Goal: Navigation & Orientation: Find specific page/section

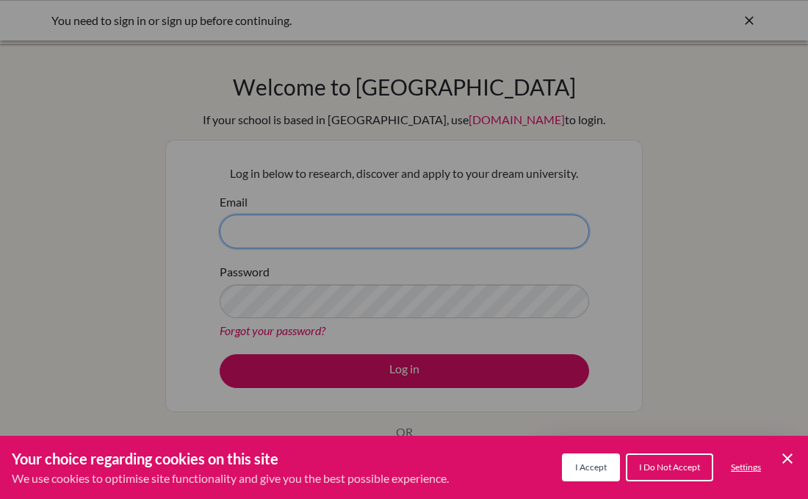
type input "[EMAIL_ADDRESS][DOMAIN_NAME]"
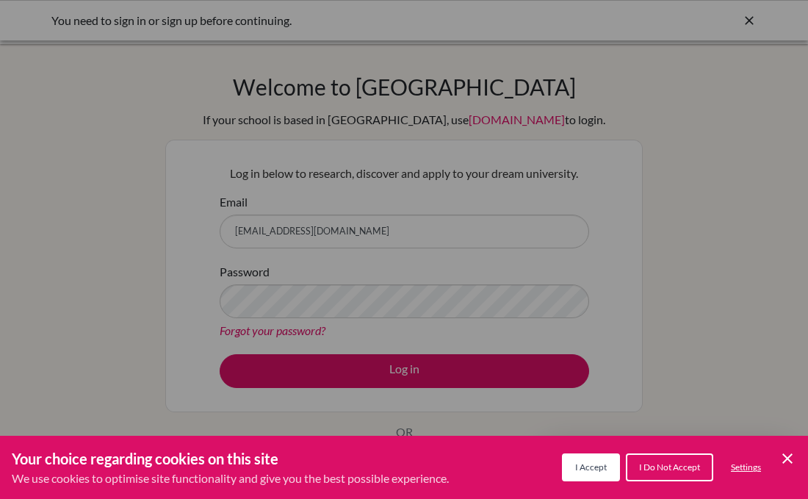
click at [794, 460] on icon "Cookie Control Close Icon" at bounding box center [788, 459] width 18 height 18
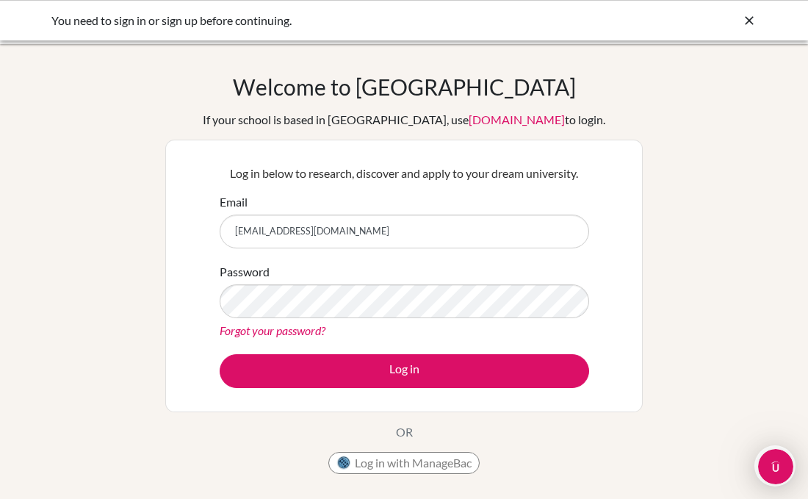
click at [611, 341] on div "Log in below to research, discover and apply to your dream university. Email sa…" at bounding box center [404, 276] width 478 height 273
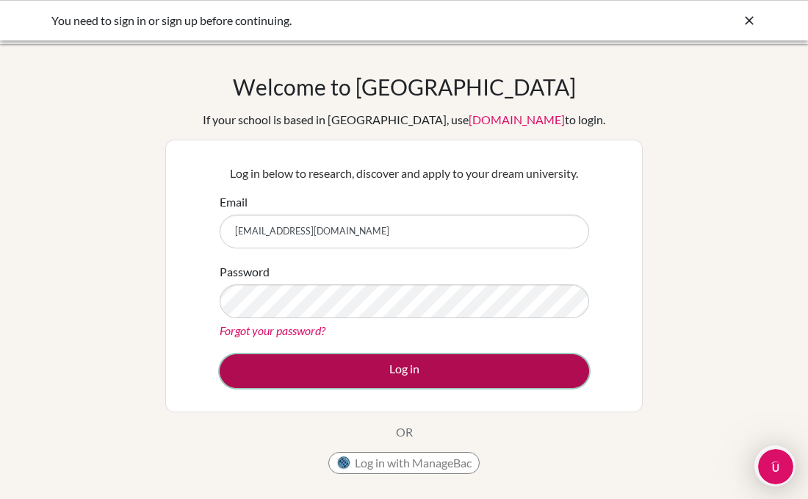
click at [490, 364] on button "Log in" at bounding box center [405, 371] width 370 height 34
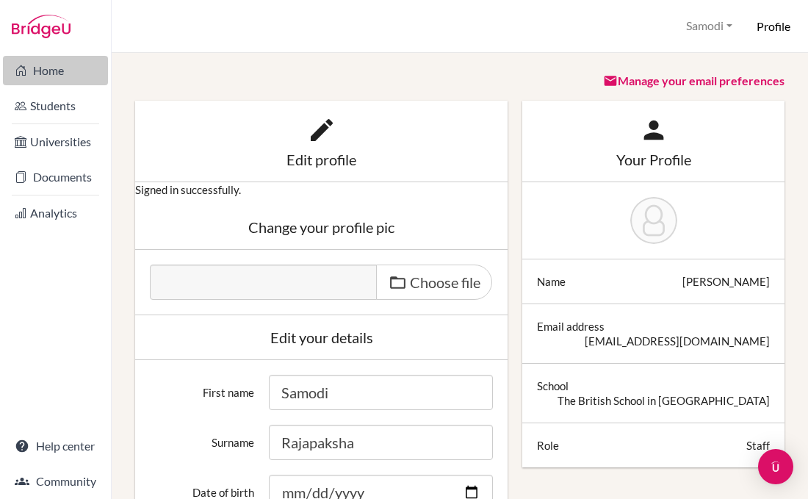
click at [43, 70] on link "Home" at bounding box center [55, 70] width 105 height 29
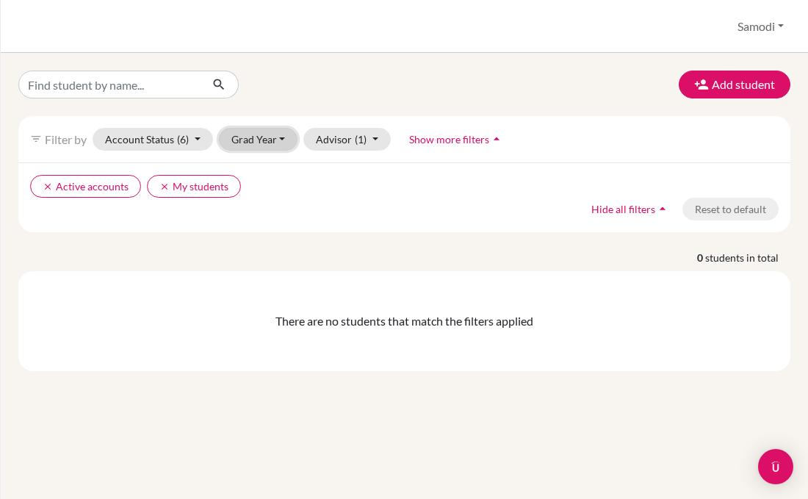
click at [267, 143] on button "Grad Year" at bounding box center [258, 139] width 79 height 23
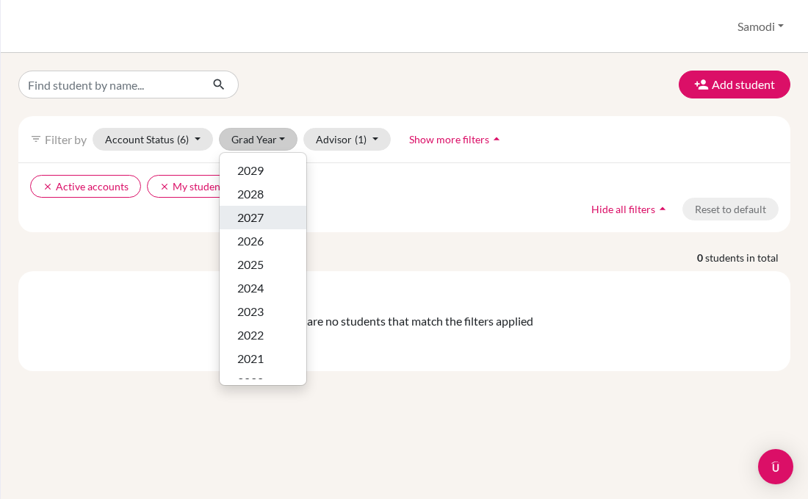
click at [268, 214] on div "2027" at bounding box center [262, 218] width 51 height 18
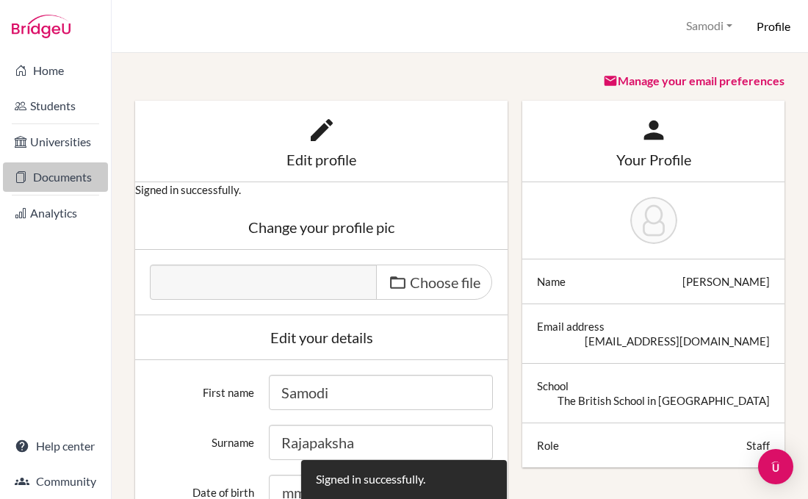
click at [35, 186] on link "Documents" at bounding box center [55, 176] width 105 height 29
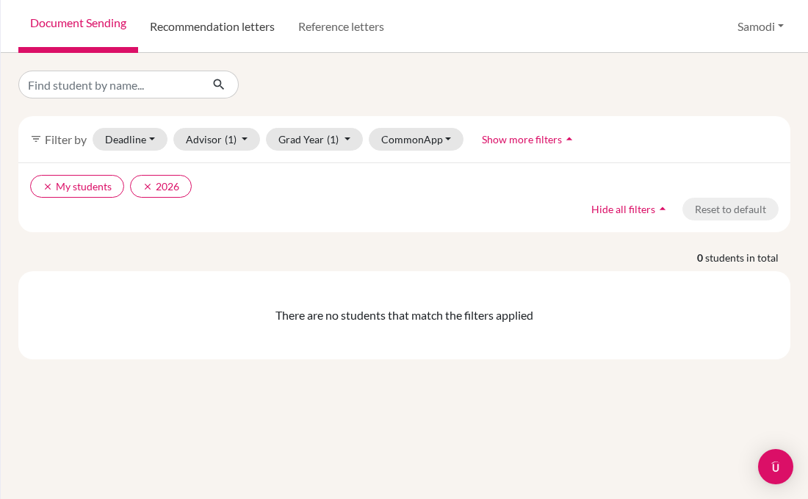
click at [204, 37] on link "Recommendation letters" at bounding box center [212, 26] width 148 height 53
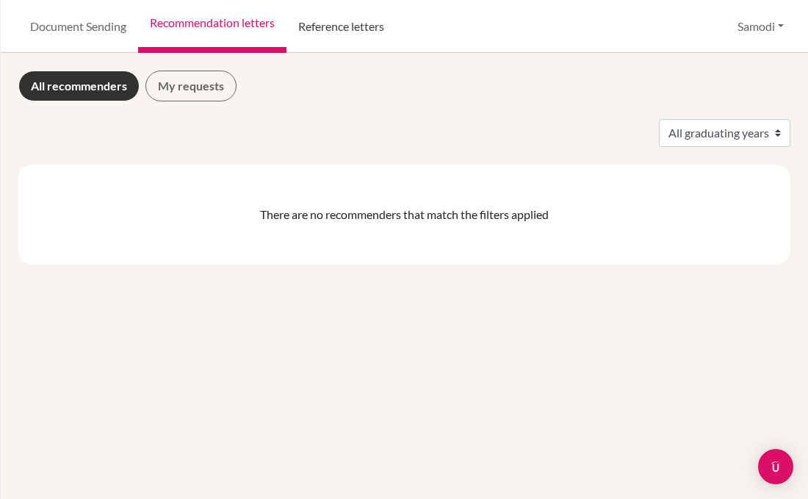
click at [330, 23] on link "Reference letters" at bounding box center [341, 26] width 109 height 53
click at [330, 24] on link "Reference letters" at bounding box center [341, 26] width 109 height 53
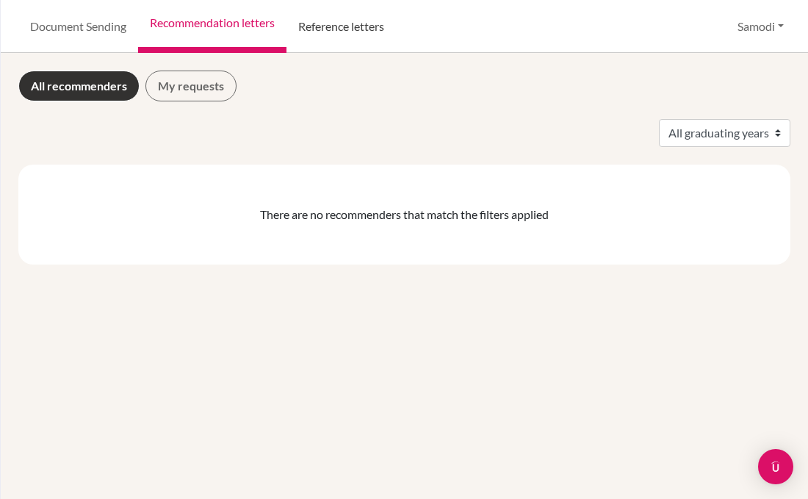
click at [332, 37] on link "Reference letters" at bounding box center [341, 26] width 109 height 53
click at [80, 37] on link "Document Sending" at bounding box center [78, 26] width 120 height 53
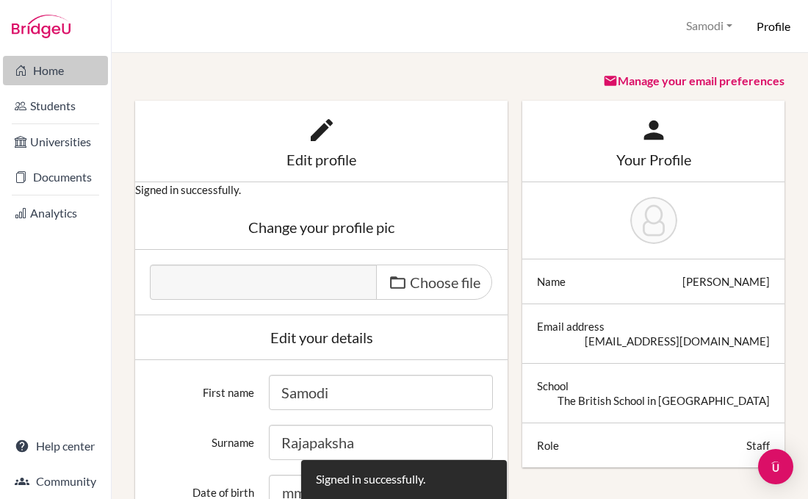
click at [52, 65] on link "Home" at bounding box center [55, 70] width 105 height 29
click at [42, 68] on link "Home" at bounding box center [55, 70] width 105 height 29
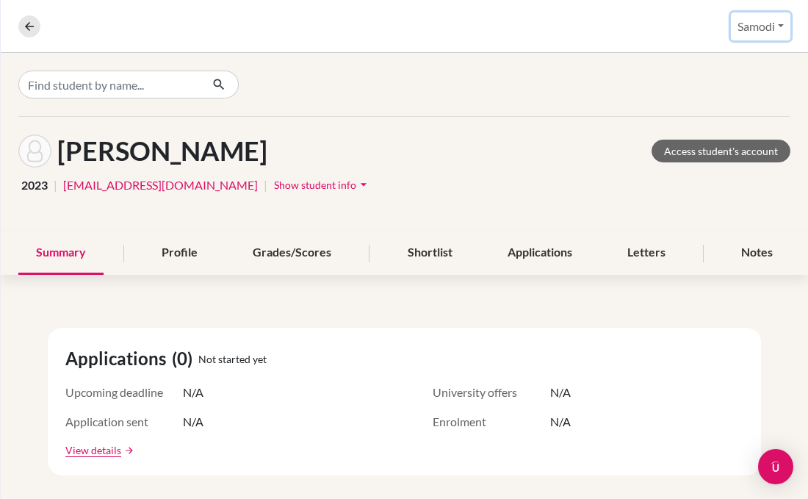
click at [752, 24] on button "Samodi" at bounding box center [761, 26] width 60 height 28
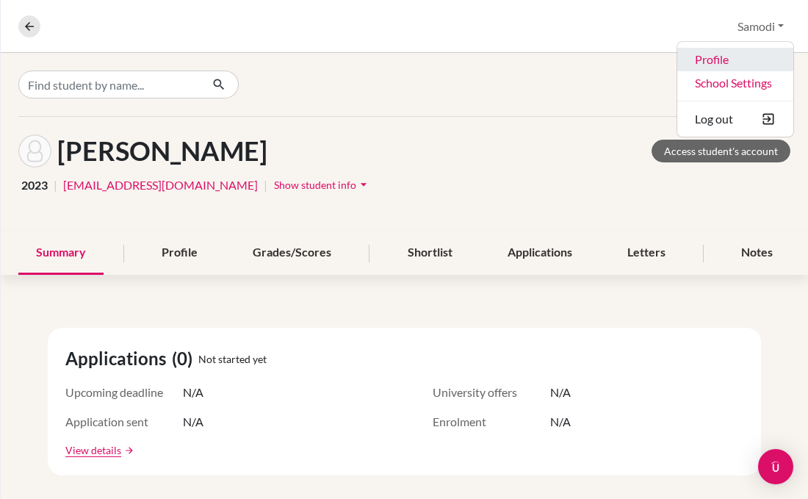
click at [735, 57] on link "Profile" at bounding box center [736, 60] width 116 height 24
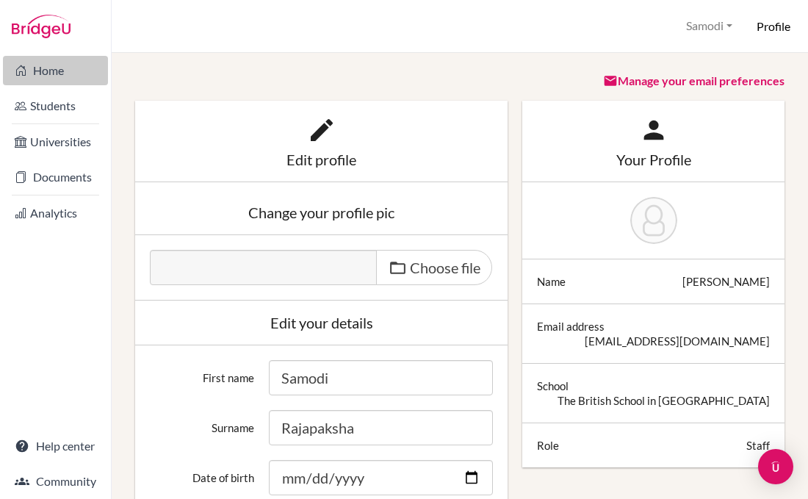
click at [60, 67] on link "Home" at bounding box center [55, 70] width 105 height 29
